Goal: Check status: Check status

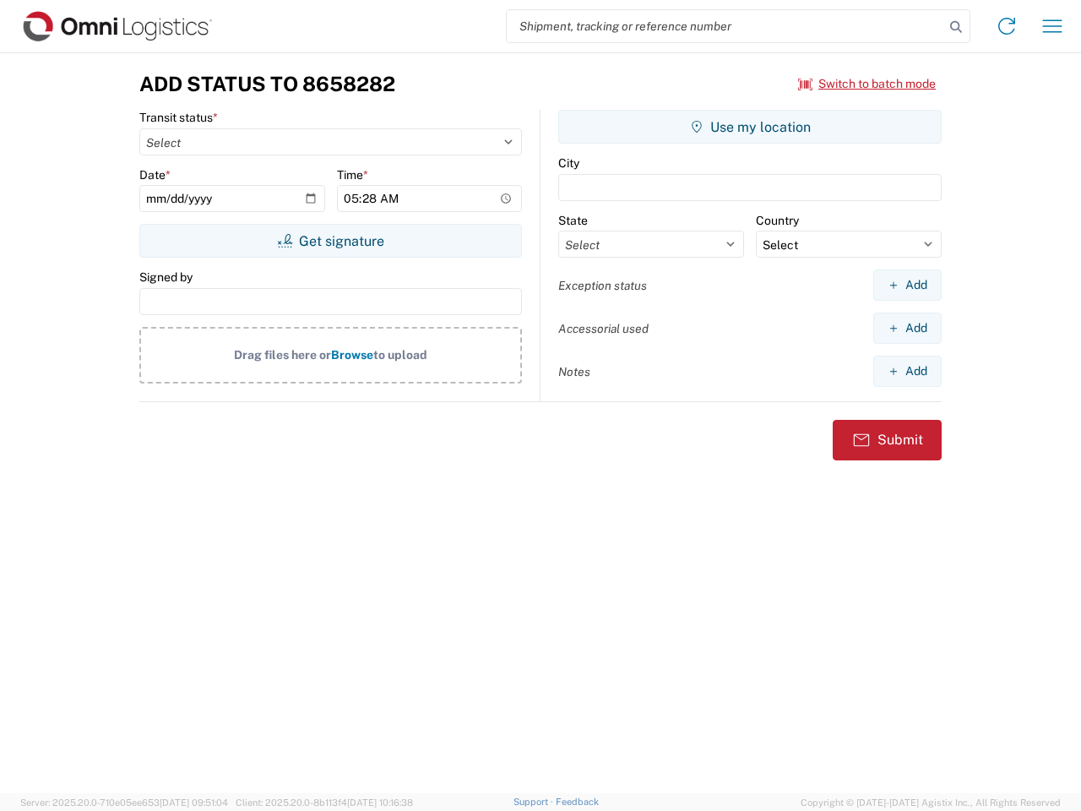
click at [726, 26] on input "search" at bounding box center [726, 26] width 438 height 32
click at [956, 27] on icon at bounding box center [956, 27] width 24 height 24
click at [1007, 26] on icon at bounding box center [1006, 26] width 27 height 27
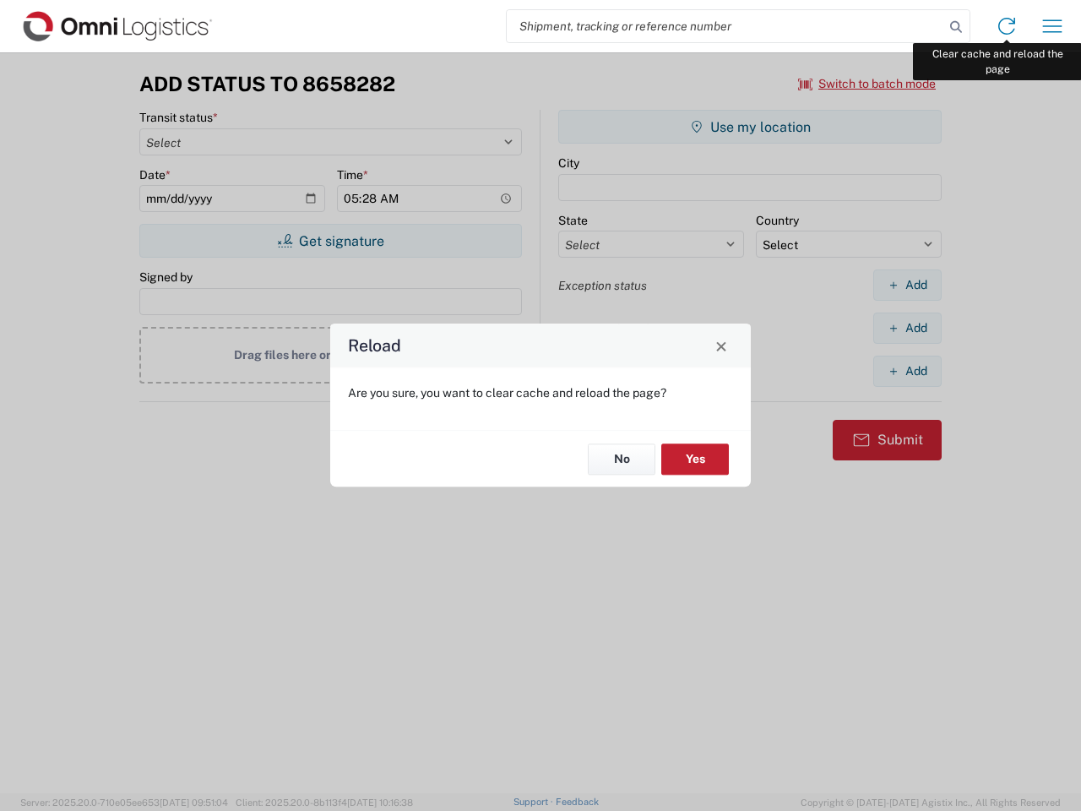
click at [1052, 26] on div "Reload Are you sure, you want to clear cache and reload the page? No Yes" at bounding box center [540, 405] width 1081 height 811
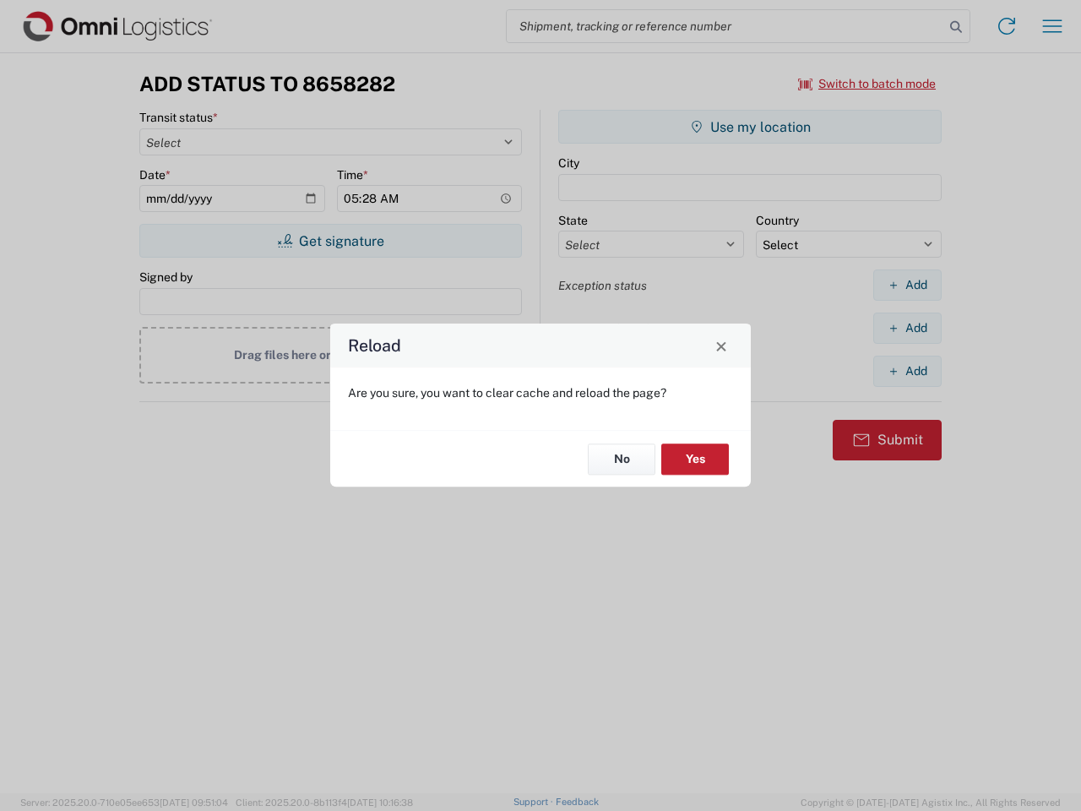
click at [867, 84] on div "Reload Are you sure, you want to clear cache and reload the page? No Yes" at bounding box center [540, 405] width 1081 height 811
click at [330, 241] on div "Reload Are you sure, you want to clear cache and reload the page? No Yes" at bounding box center [540, 405] width 1081 height 811
click at [750, 127] on div "Reload Are you sure, you want to clear cache and reload the page? No Yes" at bounding box center [540, 405] width 1081 height 811
click at [907, 285] on div "Reload Are you sure, you want to clear cache and reload the page? No Yes" at bounding box center [540, 405] width 1081 height 811
click at [907, 328] on div "Reload Are you sure, you want to clear cache and reload the page? No Yes" at bounding box center [540, 405] width 1081 height 811
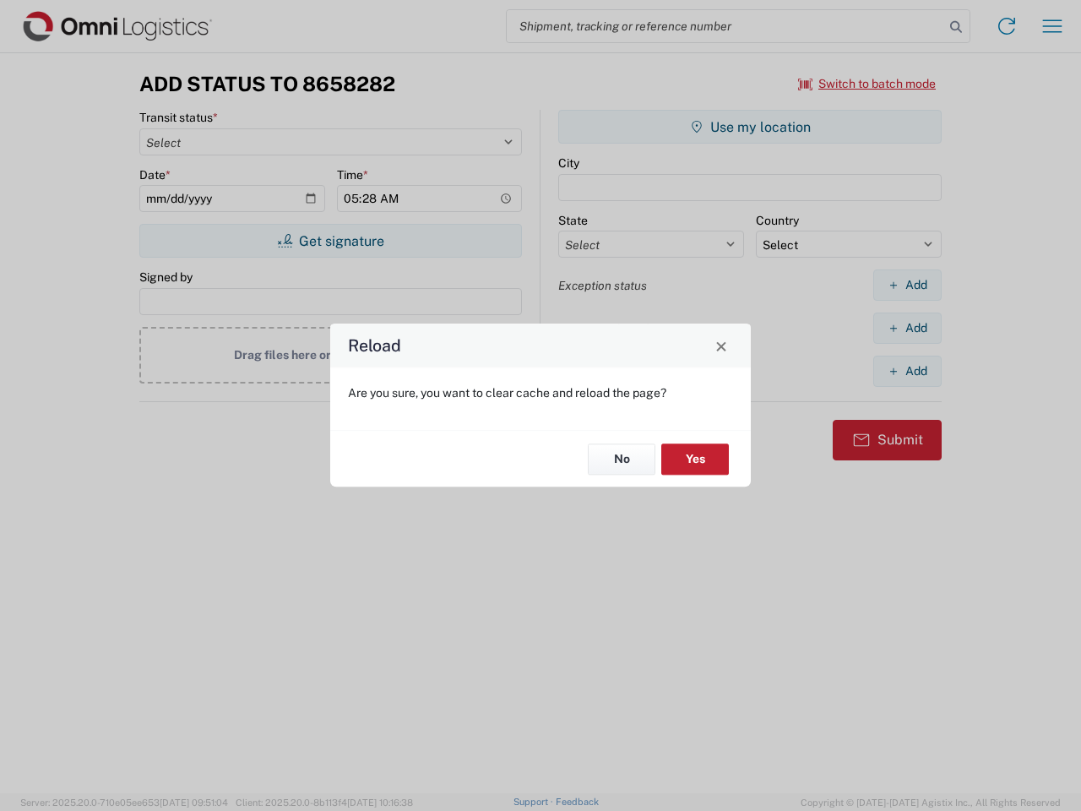
click at [907, 371] on div "Reload Are you sure, you want to clear cache and reload the page? No Yes" at bounding box center [540, 405] width 1081 height 811
